Goal: Task Accomplishment & Management: Manage account settings

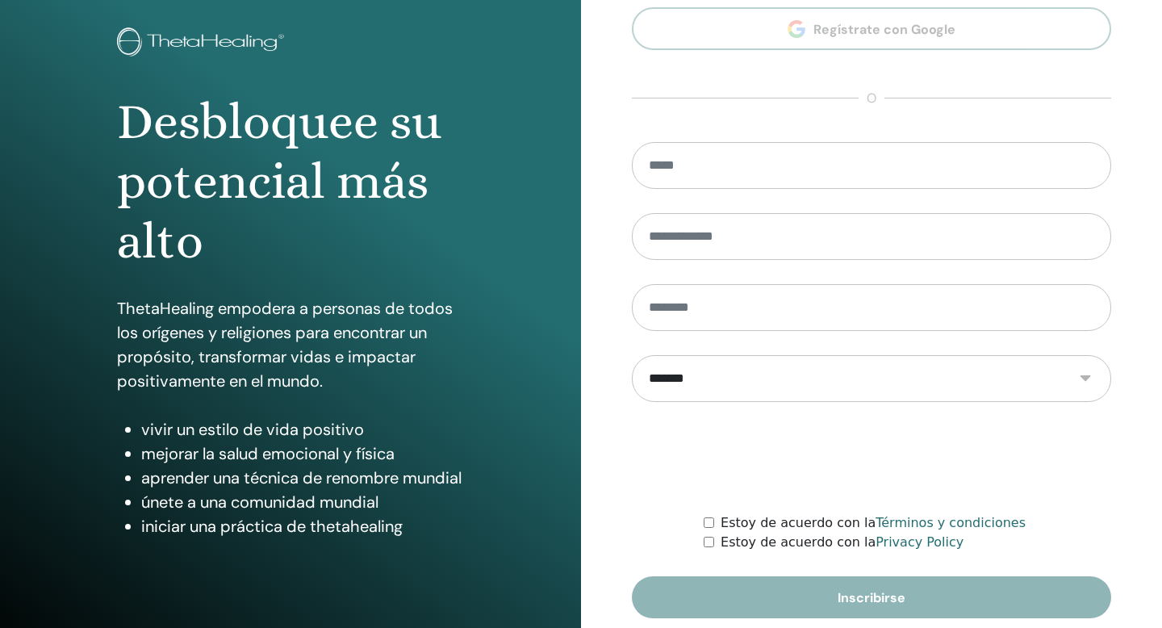
scroll to position [147, 0]
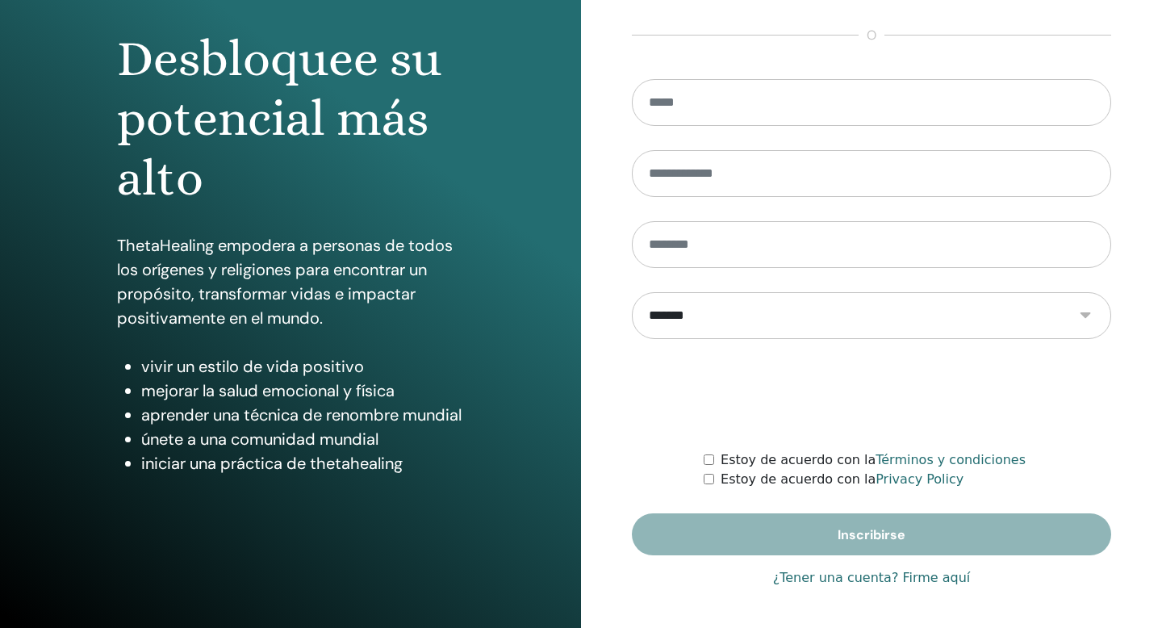
click at [879, 579] on link "¿Tener una cuenta? Firme aquí" at bounding box center [872, 577] width 198 height 19
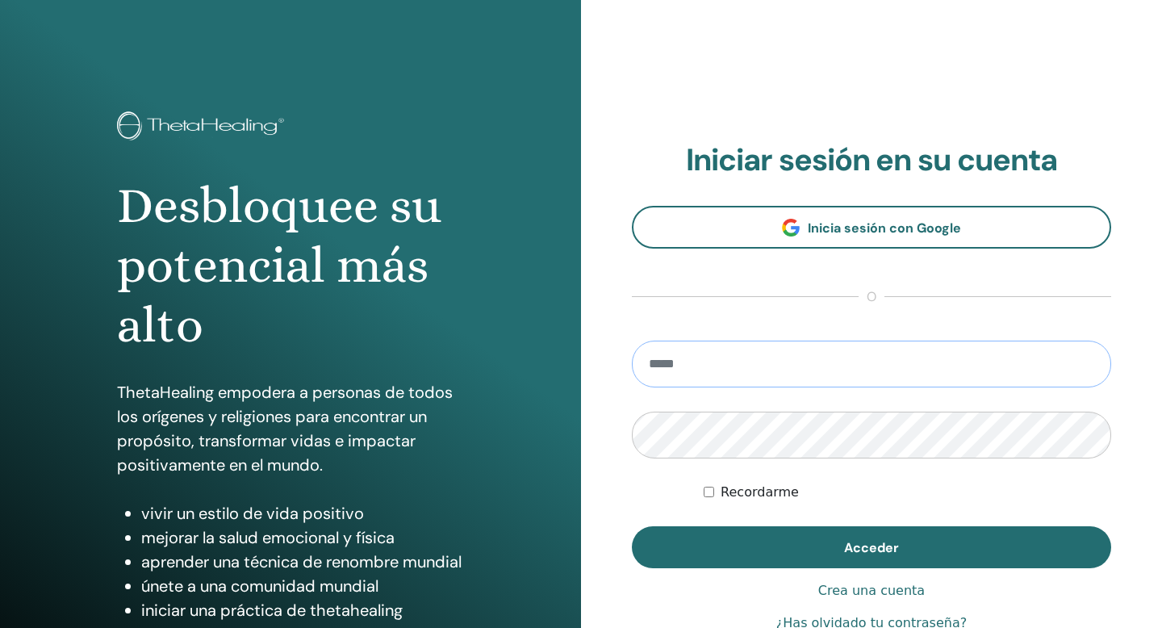
click at [764, 371] on input "email" at bounding box center [872, 364] width 480 height 47
type input "**********"
click at [632, 526] on button "Acceder" at bounding box center [872, 547] width 480 height 42
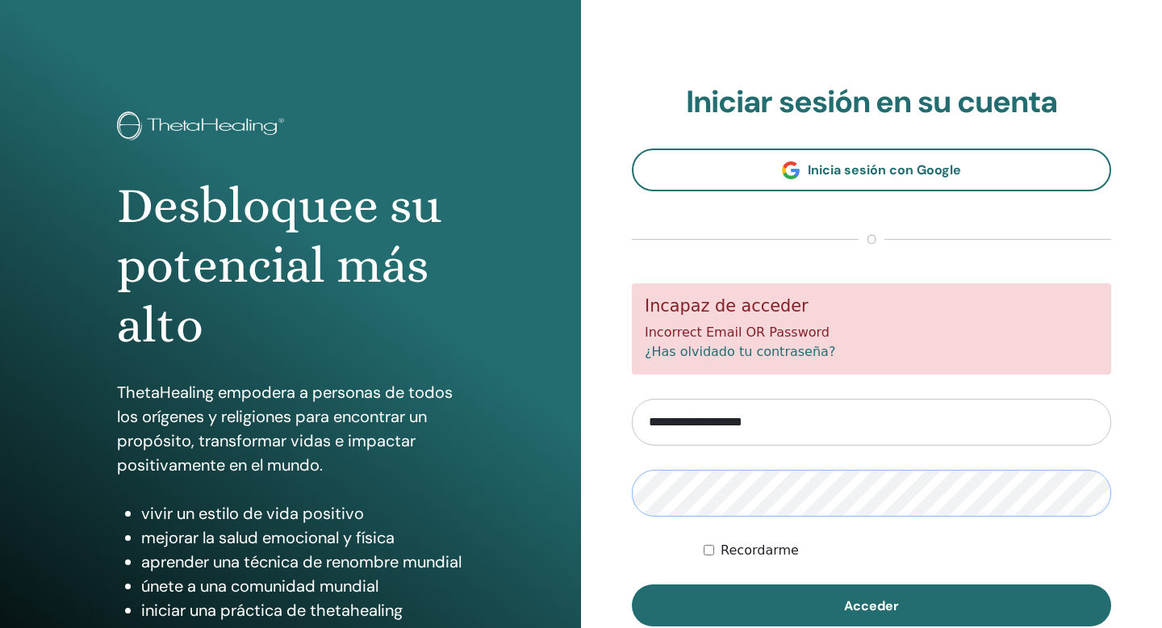
click at [632, 584] on button "Acceder" at bounding box center [872, 605] width 480 height 42
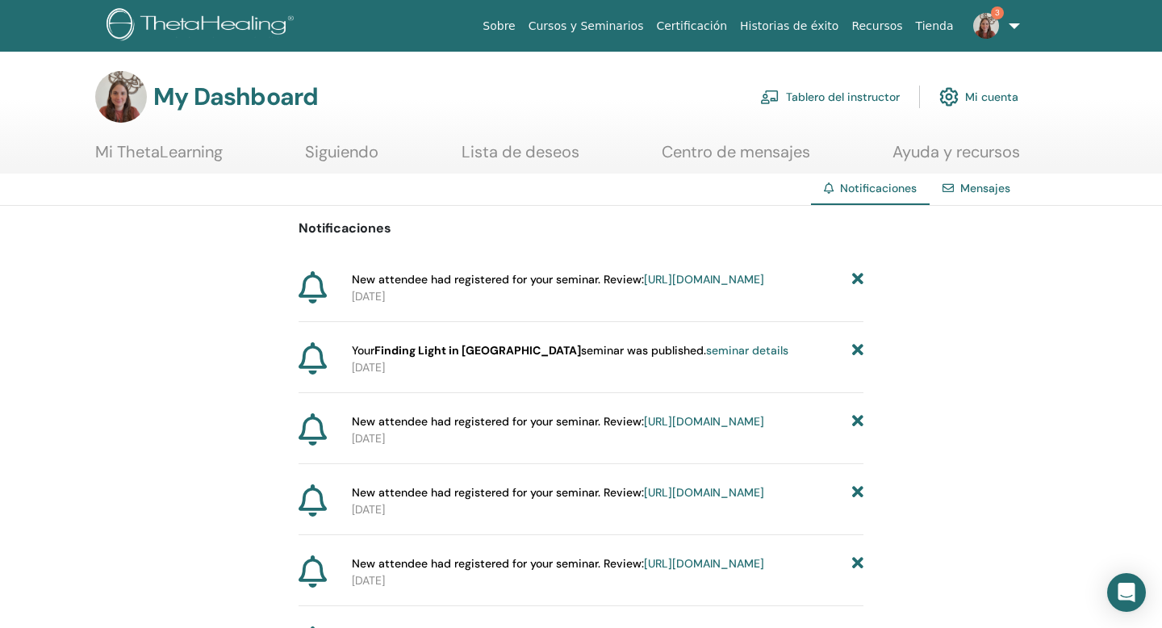
click at [661, 287] on link "[URL][DOMAIN_NAME]" at bounding box center [704, 279] width 120 height 15
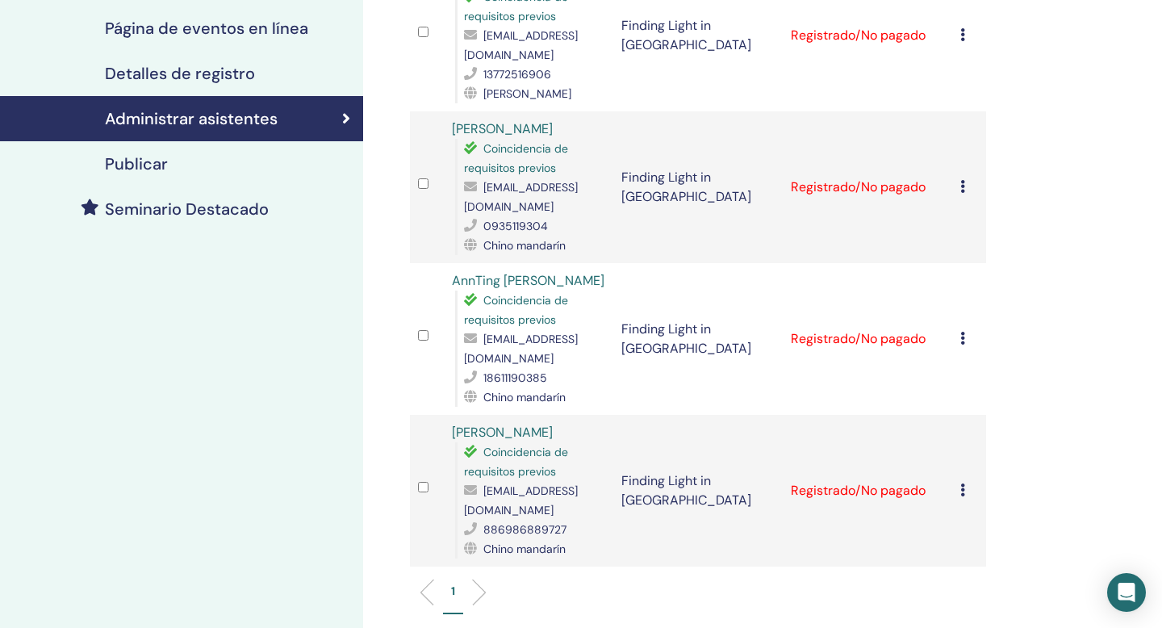
scroll to position [300, 0]
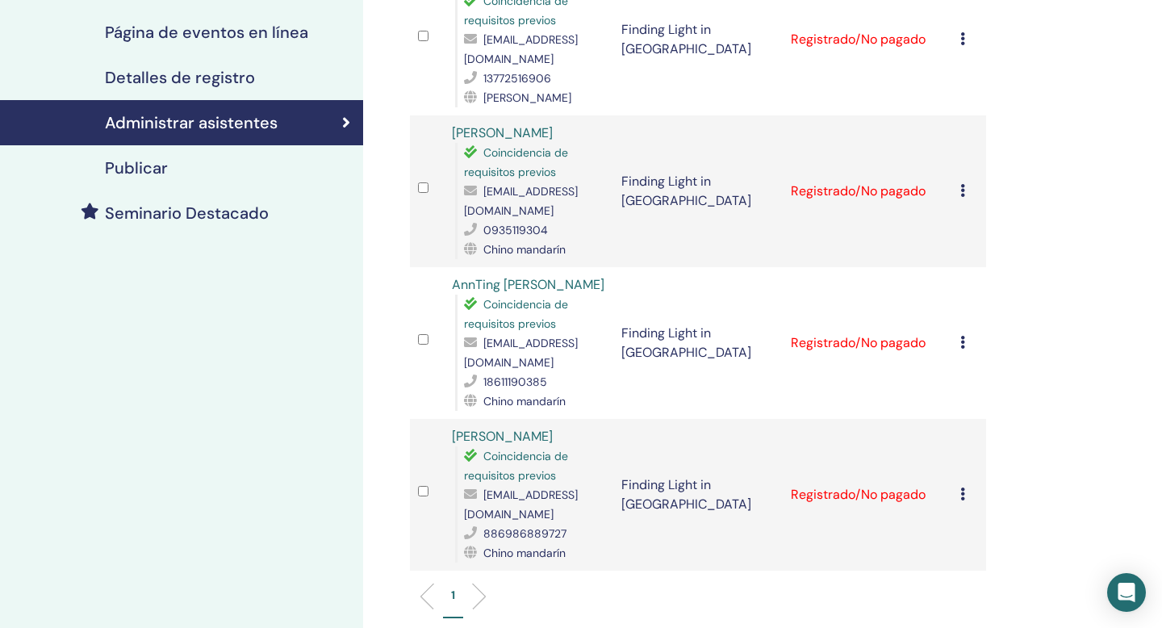
click at [964, 488] on icon at bounding box center [963, 494] width 5 height 13
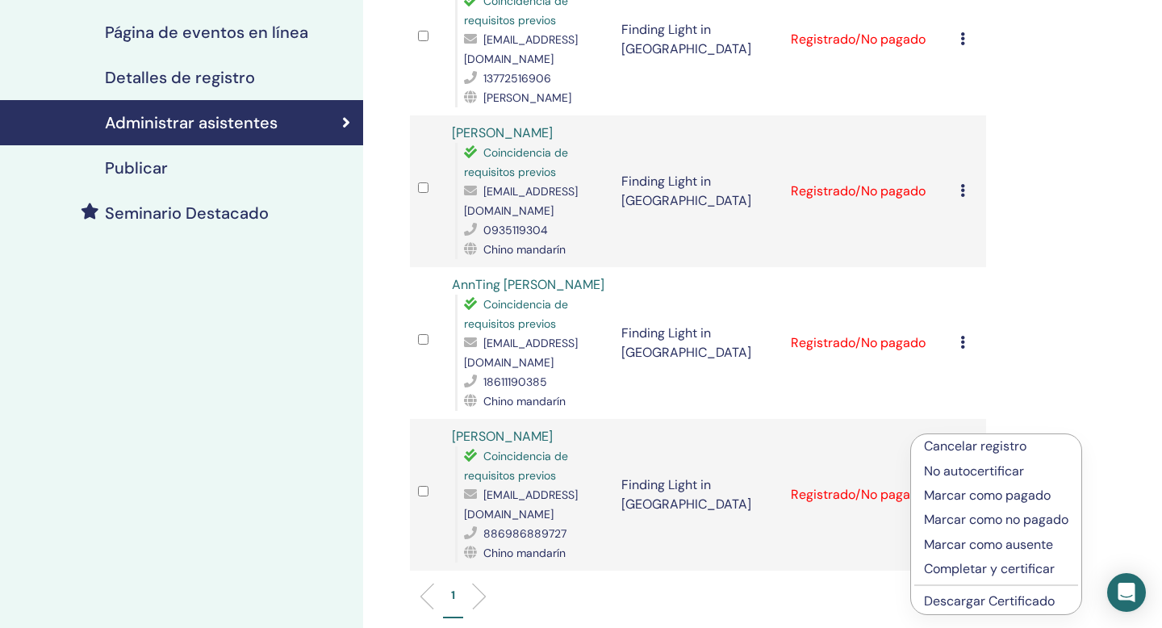
click at [1028, 376] on div "Administrar asistentes Acciones masivas Exportar a CSV asistente Evento Estado …" at bounding box center [750, 305] width 775 height 1109
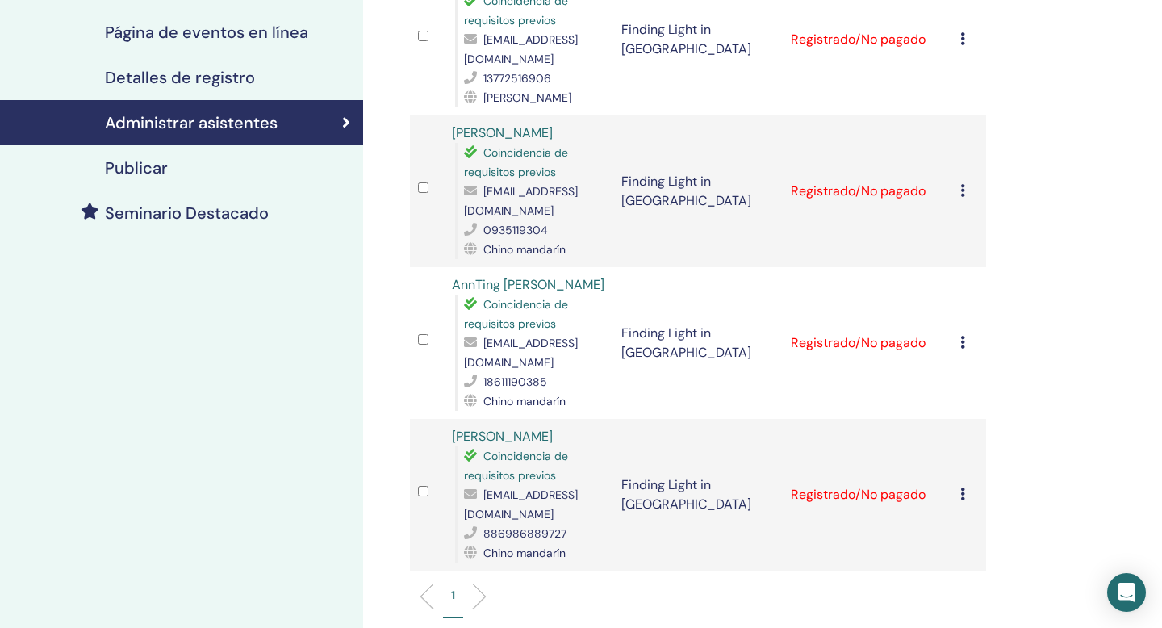
click at [964, 488] on icon at bounding box center [963, 494] width 5 height 13
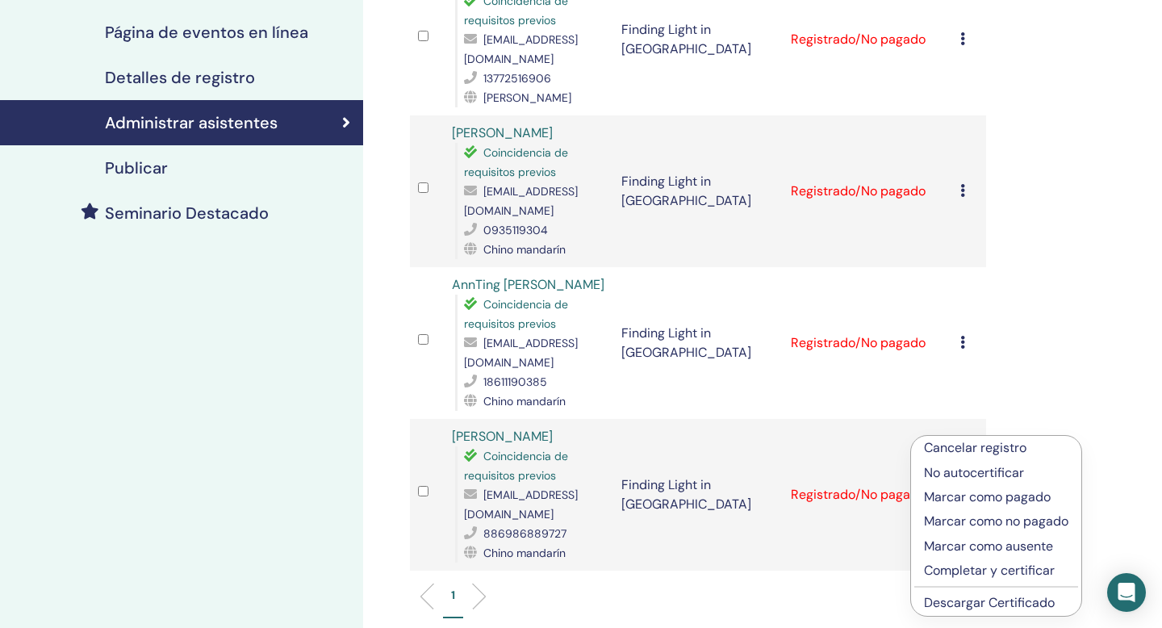
click at [976, 497] on p "Marcar como pagado" at bounding box center [996, 497] width 144 height 19
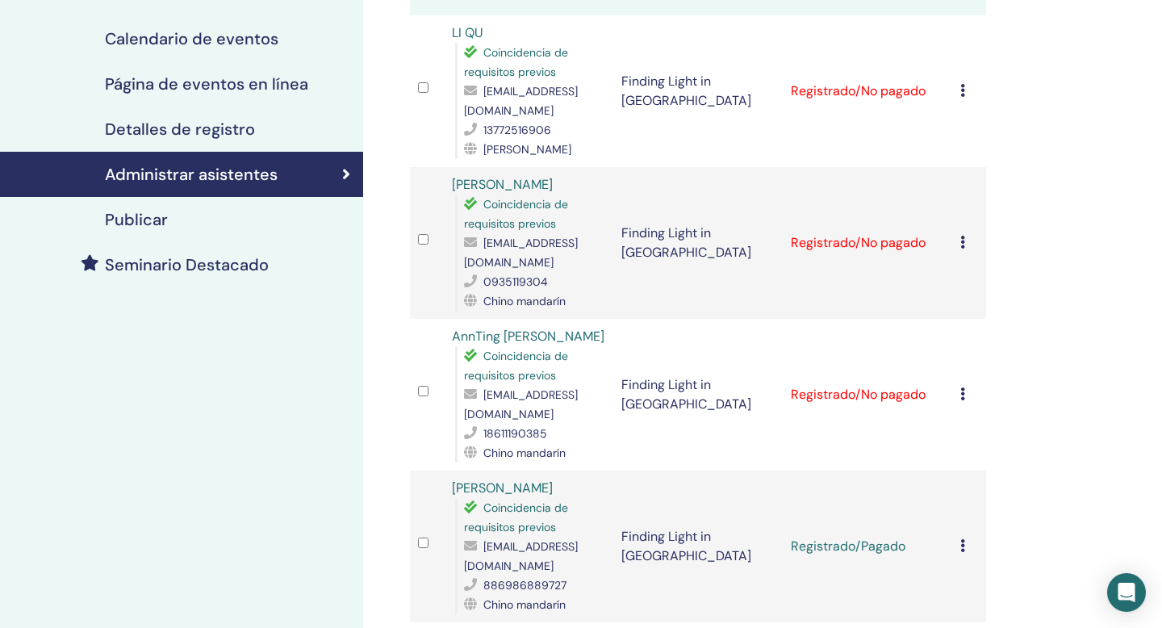
scroll to position [302, 0]
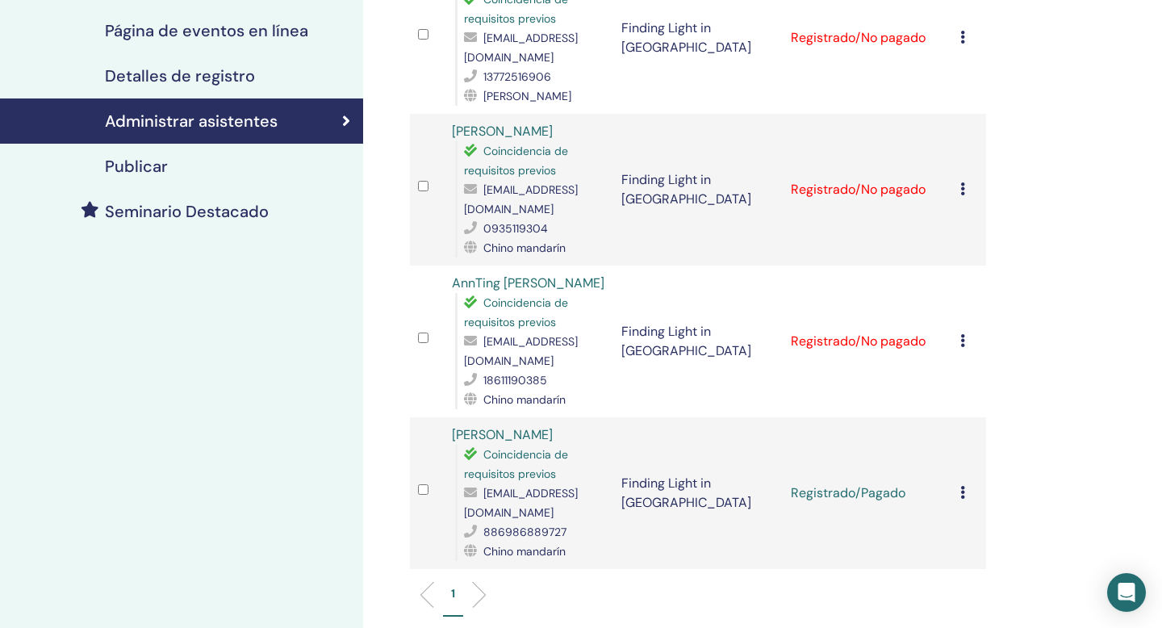
click at [961, 182] on icon at bounding box center [963, 188] width 5 height 13
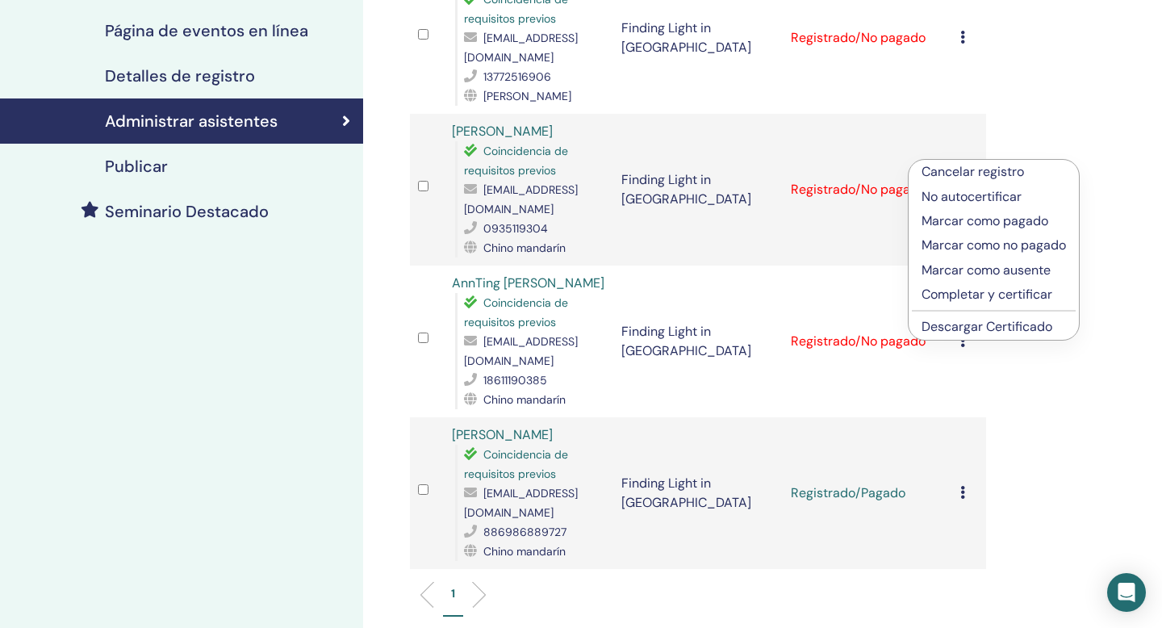
click at [978, 219] on p "Marcar como pagado" at bounding box center [994, 221] width 144 height 19
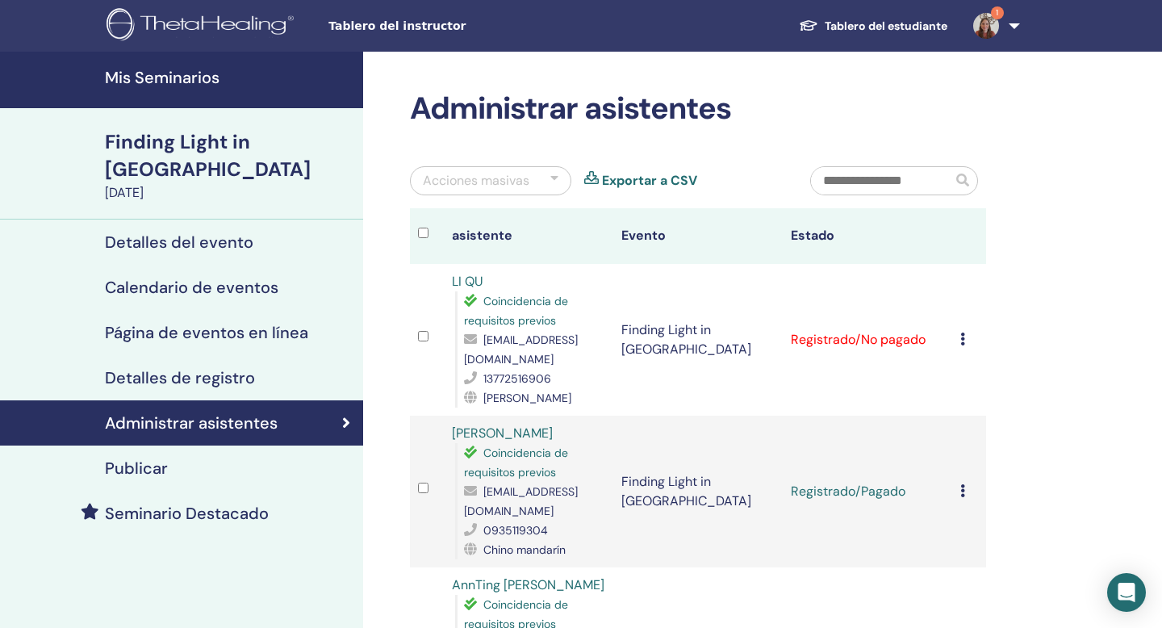
click at [964, 335] on icon at bounding box center [963, 339] width 5 height 13
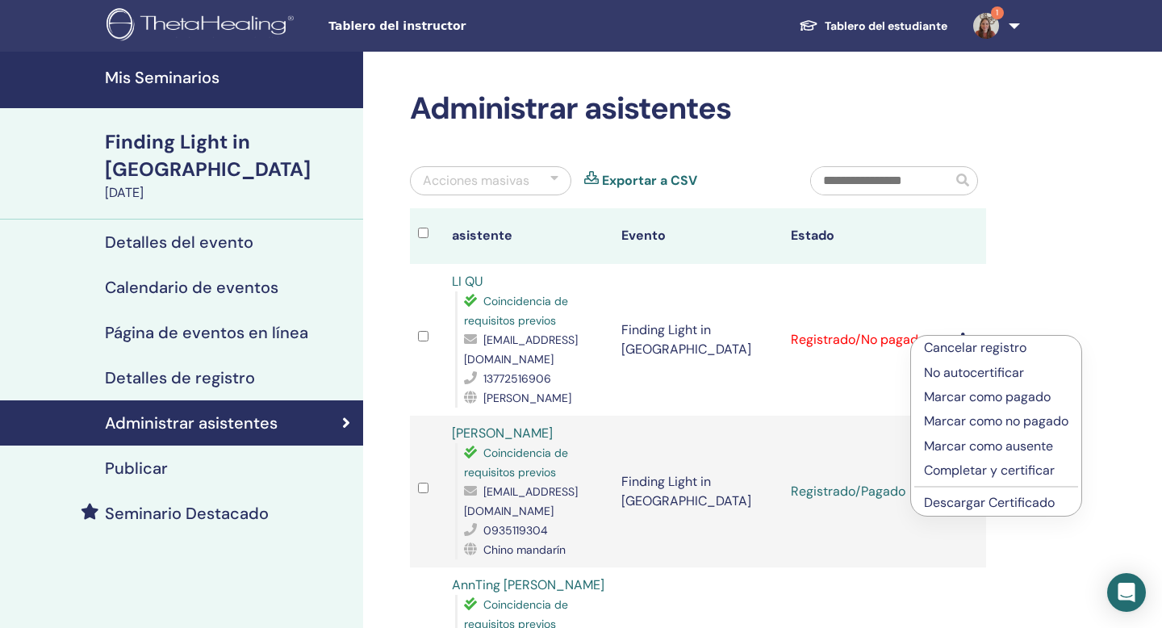
click at [971, 395] on p "Marcar como pagado" at bounding box center [996, 396] width 144 height 19
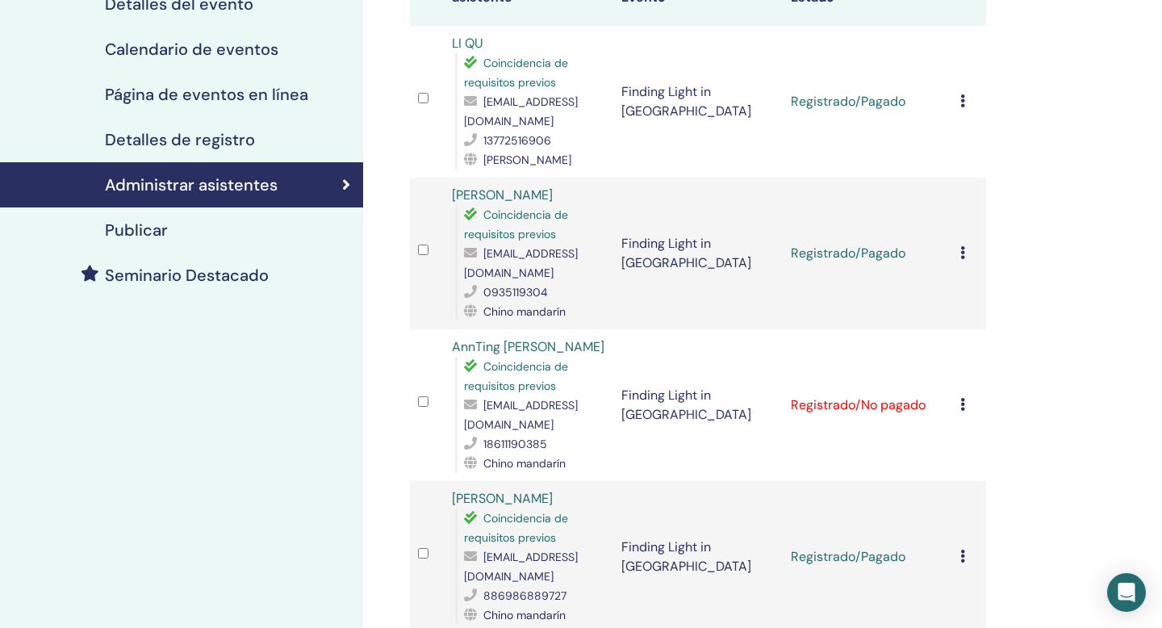
scroll to position [232, 0]
